Goal: Transaction & Acquisition: Purchase product/service

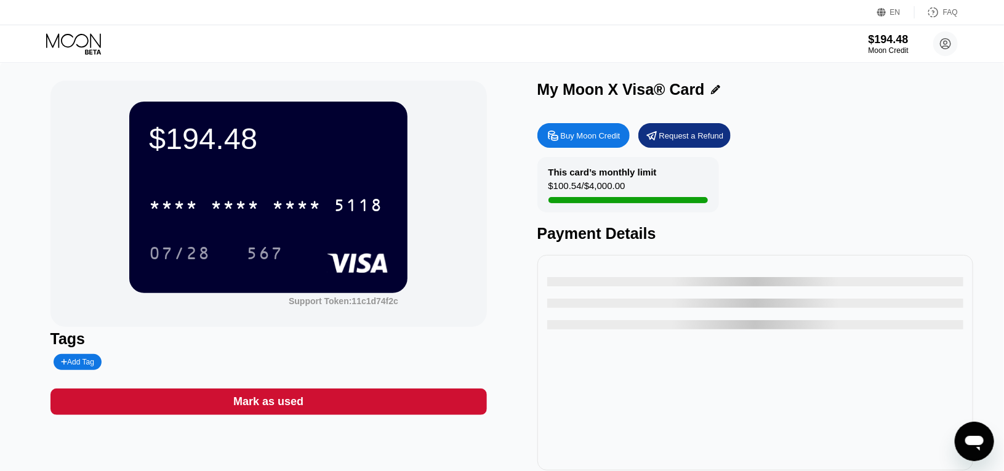
click at [511, 192] on div "$194.48 * * * * * * * * * * * * 5118 07/28 567 Support Token: 11c1d74f2c Tags A…" at bounding box center [502, 276] width 904 height 390
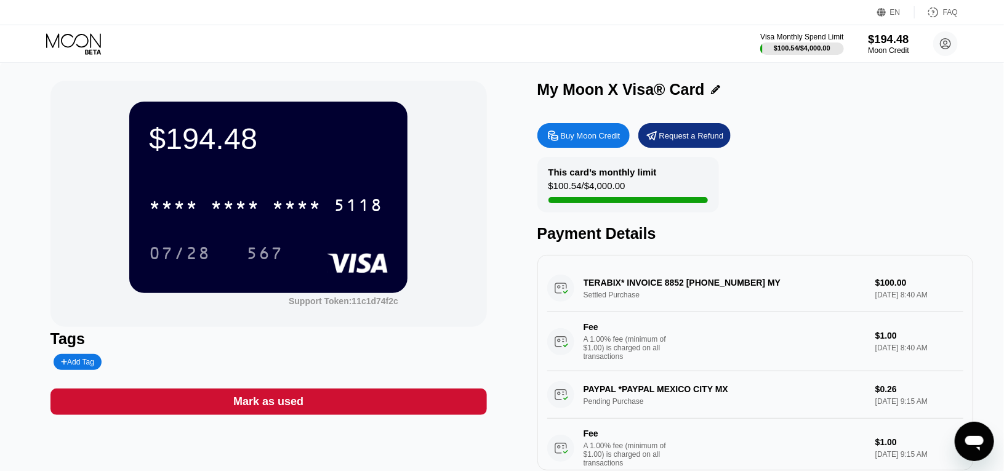
click at [891, 35] on div "$194.48" at bounding box center [888, 39] width 41 height 13
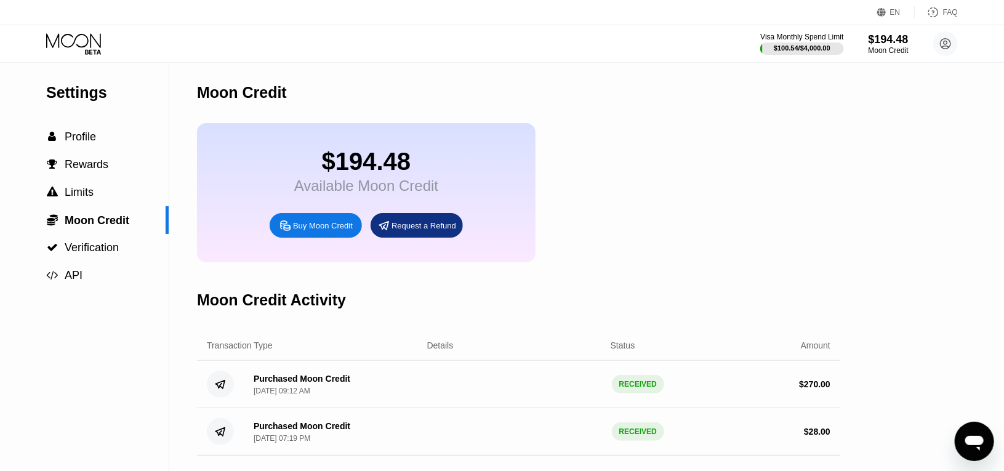
click at [321, 231] on div "Buy Moon Credit" at bounding box center [323, 225] width 60 height 10
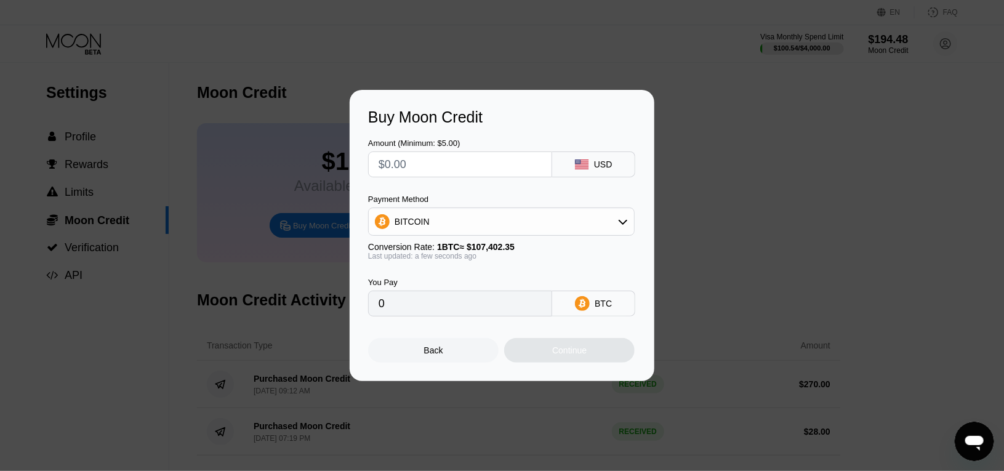
click at [479, 167] on input "text" at bounding box center [460, 164] width 163 height 25
type input "$1"
type input "0.00000932"
type input "$10"
type input "0.00009311"
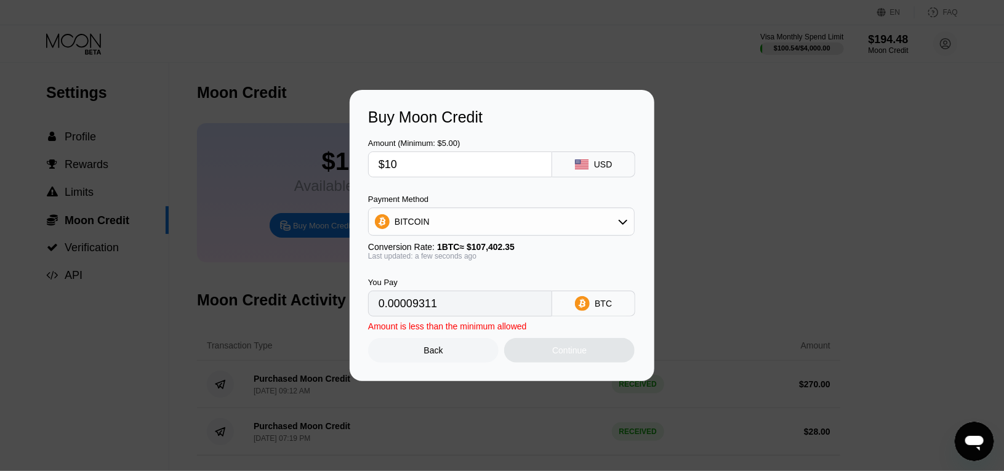
type input "$100"
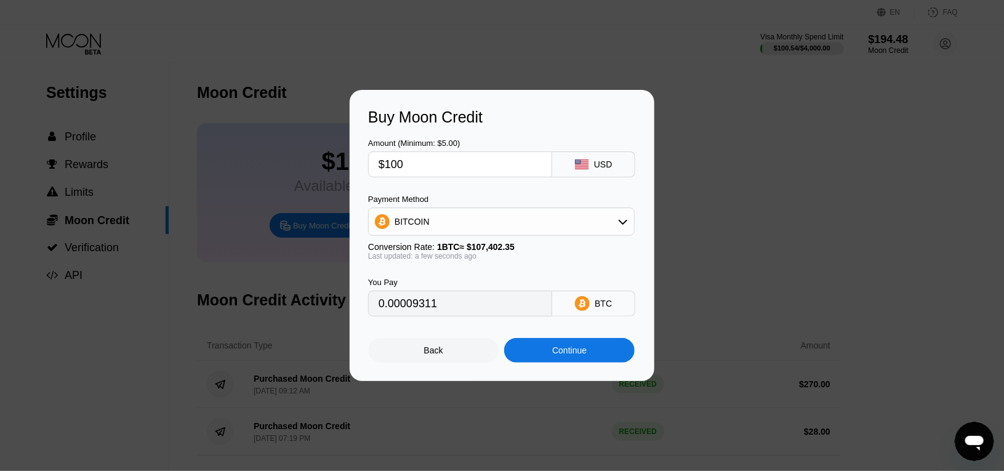
type input "0.00093108"
type input "$100"
click at [481, 212] on div "BITCOIN" at bounding box center [501, 221] width 265 height 25
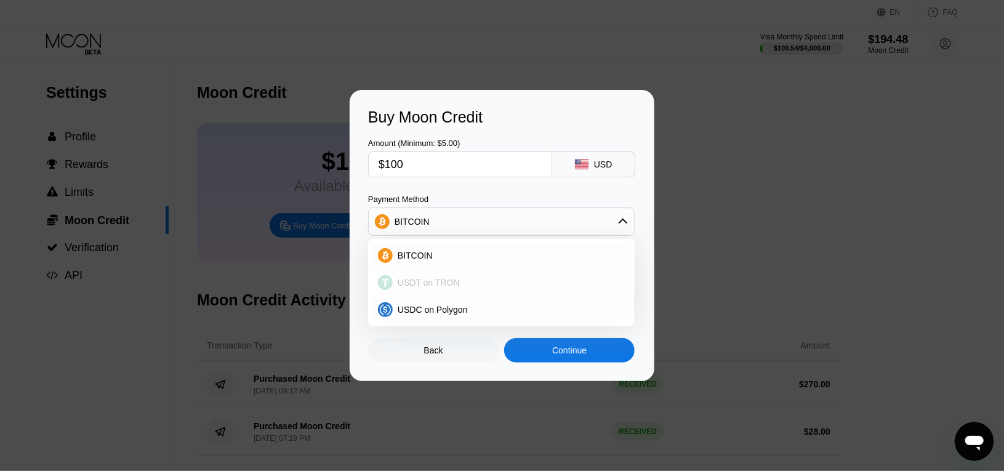
click at [478, 283] on div "USDT on TRON" at bounding box center [509, 283] width 232 height 10
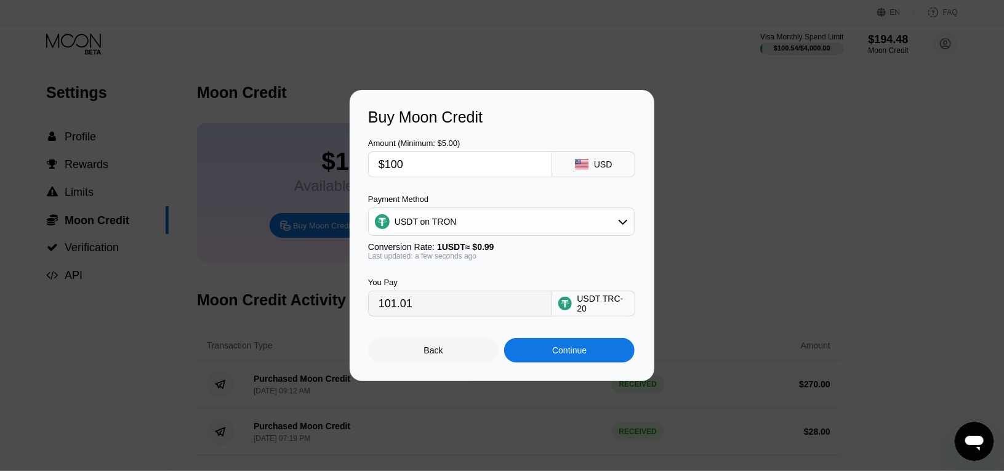
click at [460, 225] on div "USDT on TRON" at bounding box center [501, 221] width 265 height 25
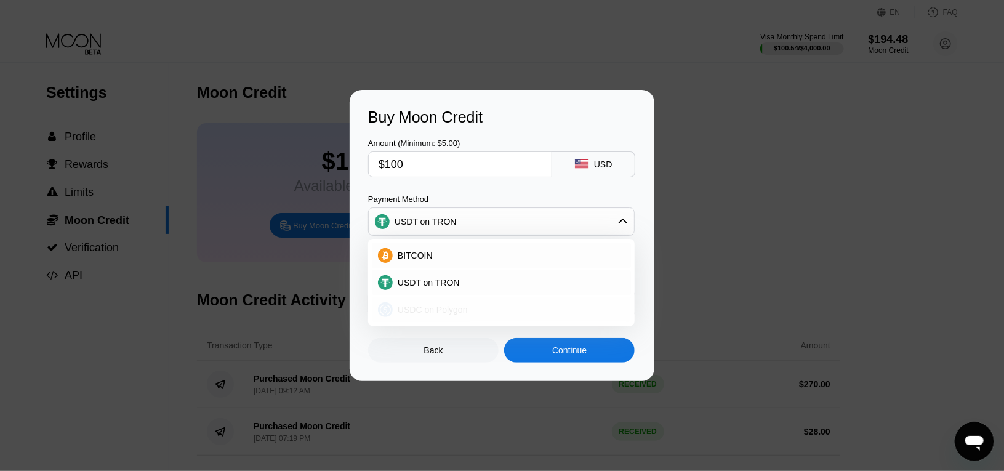
click at [454, 307] on span "USDC on Polygon" at bounding box center [433, 310] width 70 height 10
type input "100.00000000"
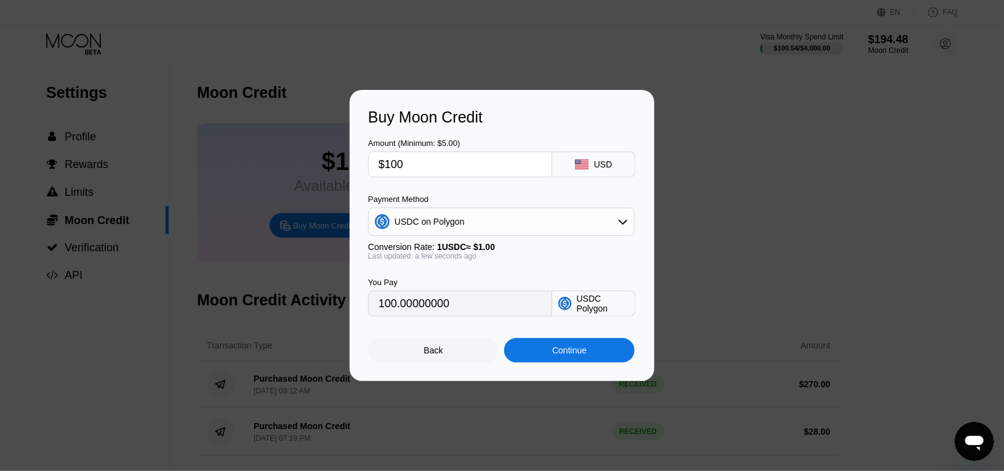
click at [465, 302] on input "100.00000000" at bounding box center [460, 303] width 163 height 25
click at [536, 255] on div "Last updated: a few seconds ago" at bounding box center [501, 256] width 267 height 9
